Goal: Task Accomplishment & Management: Use online tool/utility

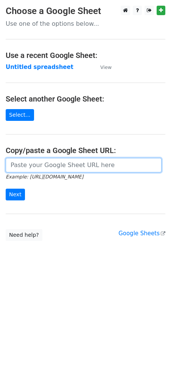
click at [44, 162] on input "url" at bounding box center [84, 165] width 156 height 14
paste input "[URL][DOMAIN_NAME]"
type input "[URL][DOMAIN_NAME]"
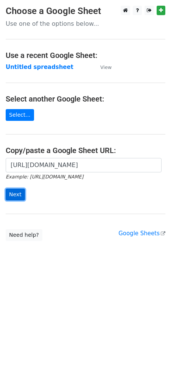
click at [13, 193] on input "Next" at bounding box center [15, 195] width 19 height 12
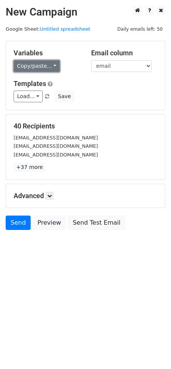
click at [50, 66] on link "Copy/paste..." at bounding box center [37, 66] width 46 height 12
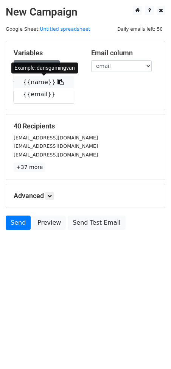
click at [58, 80] on icon at bounding box center [61, 82] width 6 height 6
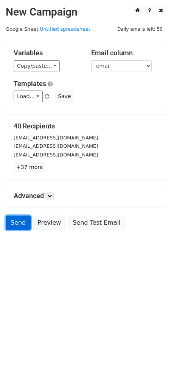
click at [13, 223] on link "Send" at bounding box center [18, 223] width 25 height 14
